Goal: Task Accomplishment & Management: Complete application form

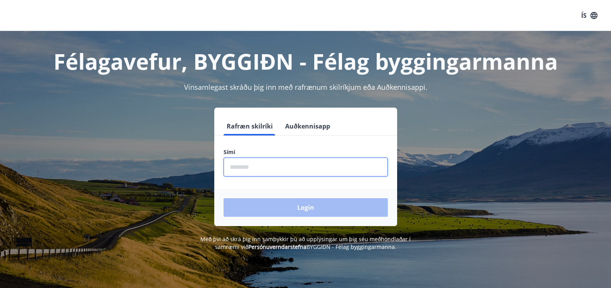
click at [260, 161] on input "phone" at bounding box center [306, 167] width 164 height 19
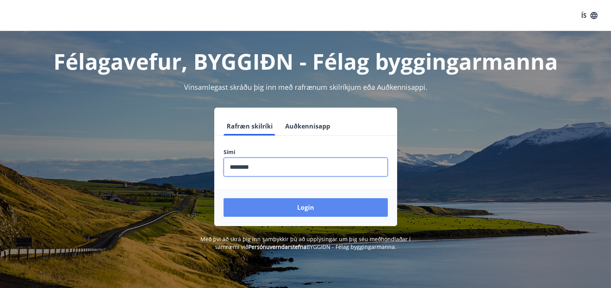
type input "********"
click at [298, 211] on button "Login" at bounding box center [306, 207] width 164 height 19
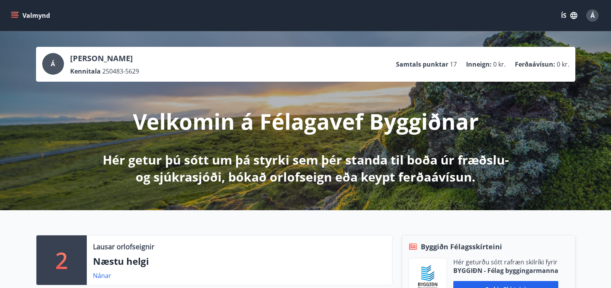
click at [32, 14] on button "Valmynd" at bounding box center [31, 16] width 44 height 14
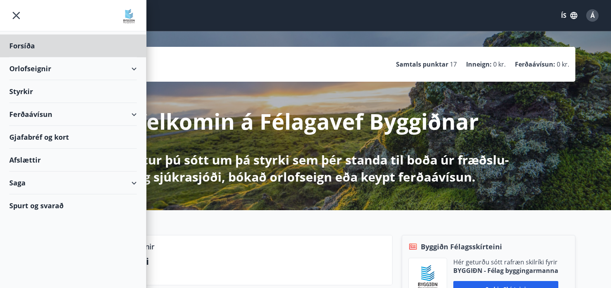
click at [22, 57] on div "Styrkir" at bounding box center [73, 46] width 128 height 23
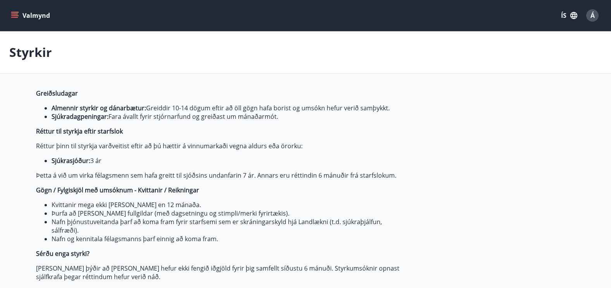
type input "***"
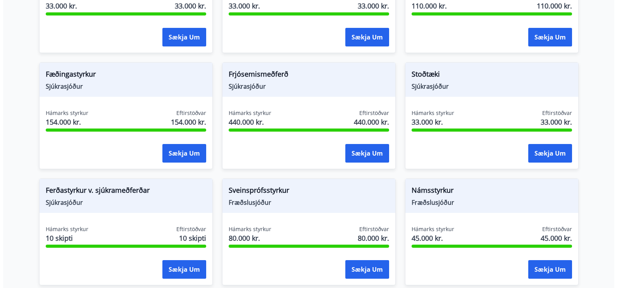
scroll to position [724, 0]
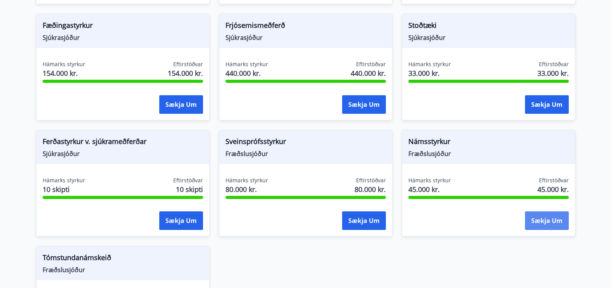
click at [550, 222] on button "Sækja um" at bounding box center [547, 221] width 44 height 19
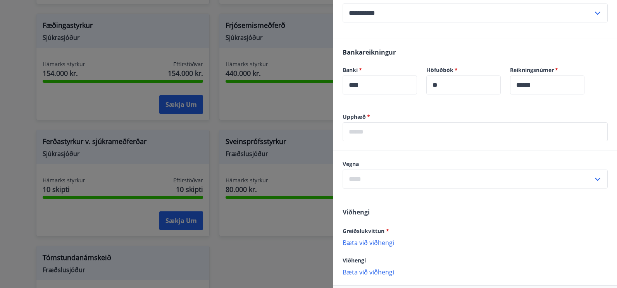
scroll to position [220, 0]
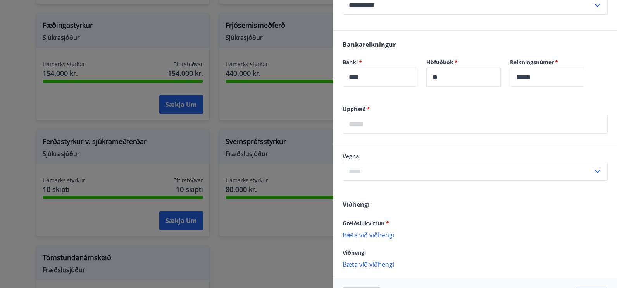
click at [375, 127] on input "text" at bounding box center [475, 124] width 265 height 19
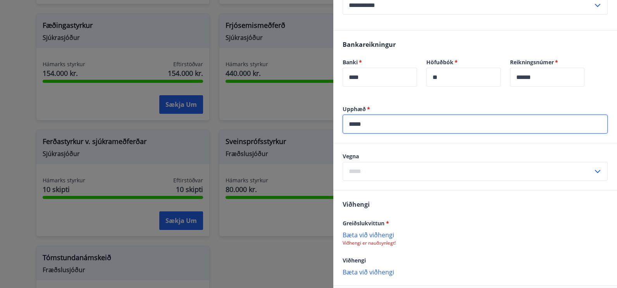
type input "*****"
click at [551, 174] on input "text" at bounding box center [468, 171] width 250 height 19
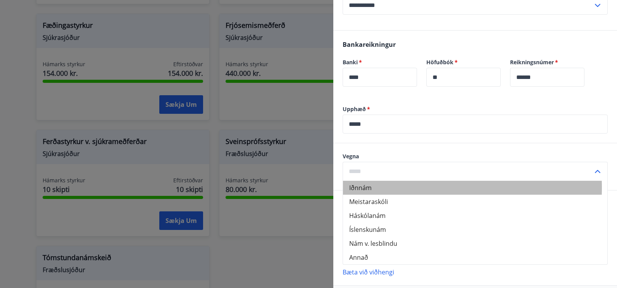
click at [370, 188] on li "Iðnnám" at bounding box center [475, 188] width 264 height 14
type input "******"
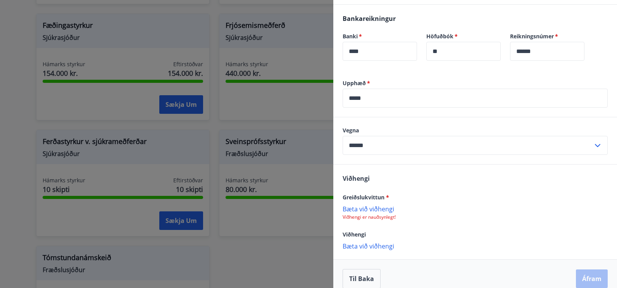
scroll to position [255, 0]
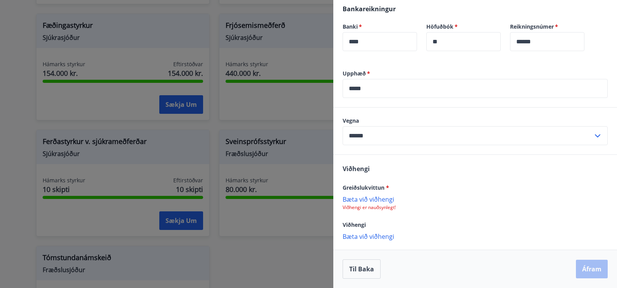
click at [377, 199] on p "Bæta við viðhengi" at bounding box center [475, 199] width 265 height 8
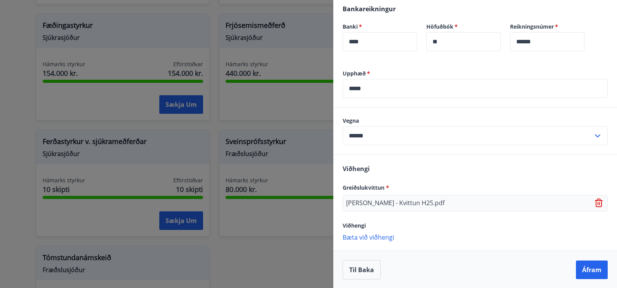
scroll to position [256, 0]
click at [589, 273] on button "Áfram" at bounding box center [592, 269] width 32 height 19
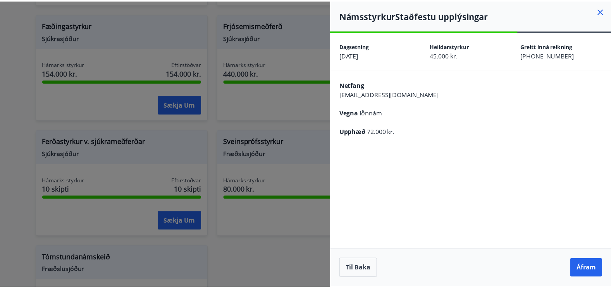
scroll to position [0, 0]
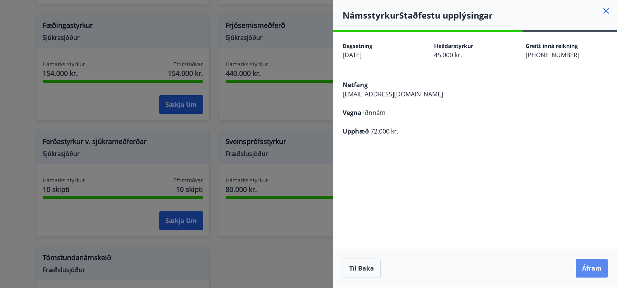
click at [592, 268] on button "Áfram" at bounding box center [592, 268] width 32 height 19
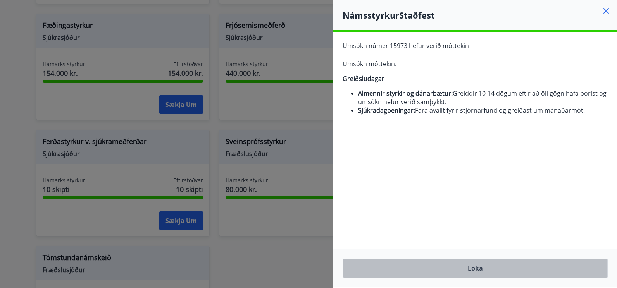
click at [473, 268] on button "Loka" at bounding box center [475, 268] width 265 height 19
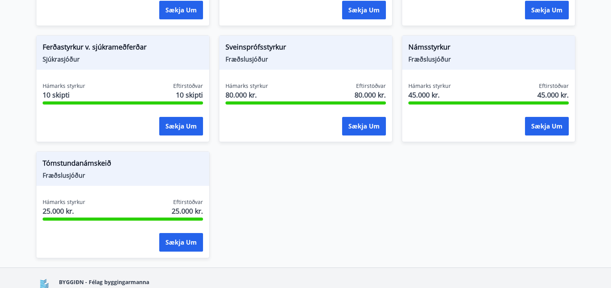
scroll to position [840, 0]
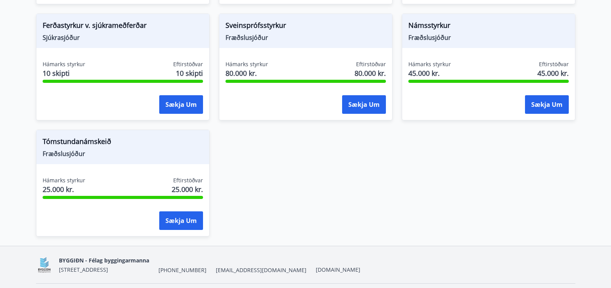
click at [70, 153] on span "Fræðslusjóður" at bounding box center [123, 154] width 161 height 9
click at [59, 193] on span "25.000 kr." at bounding box center [64, 190] width 43 height 10
click at [84, 149] on span "Tómstundanámskeið" at bounding box center [123, 142] width 161 height 13
click at [177, 187] on span "25.000 kr." at bounding box center [187, 190] width 31 height 10
click at [183, 227] on button "Sækja um" at bounding box center [181, 221] width 44 height 19
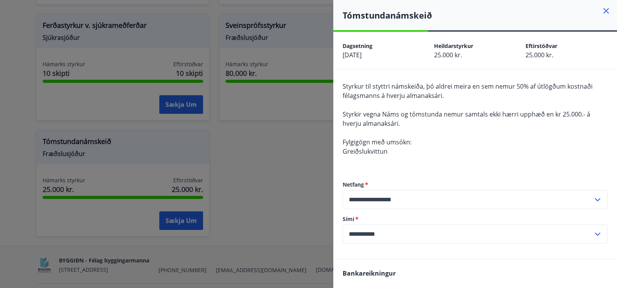
click at [602, 9] on icon at bounding box center [606, 10] width 9 height 9
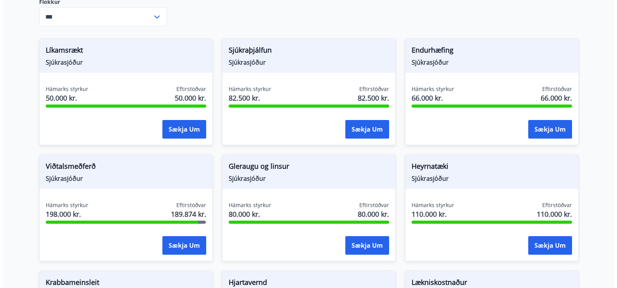
scroll to position [349, 0]
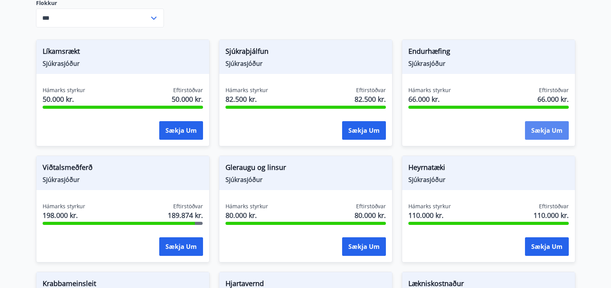
click at [540, 132] on button "Sækja um" at bounding box center [547, 130] width 44 height 19
